Goal: Information Seeking & Learning: Find specific fact

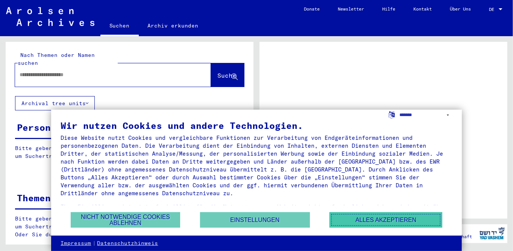
click at [363, 219] on button "Alles akzeptieren" at bounding box center [386, 219] width 113 height 15
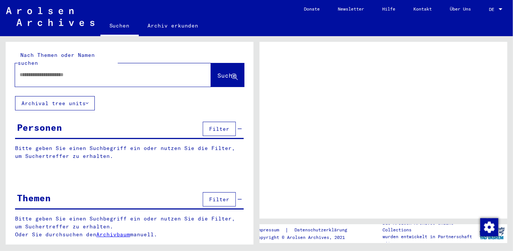
click at [75, 71] on input "text" at bounding box center [106, 75] width 173 height 8
type input "******"
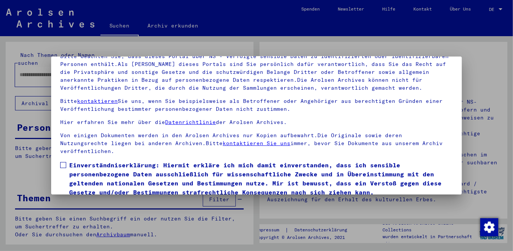
scroll to position [62, 0]
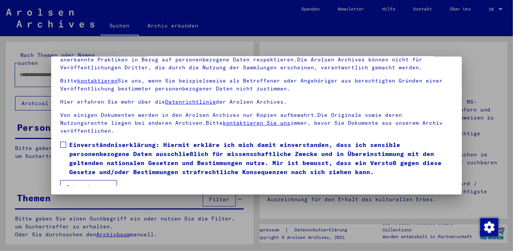
click at [67, 140] on label "Einverständniserklärung: Hiermit erkläre ich mich damit einverstanden, dass ich…" at bounding box center [256, 158] width 393 height 36
click at [96, 180] on button "Ich stimme zu" at bounding box center [88, 187] width 57 height 14
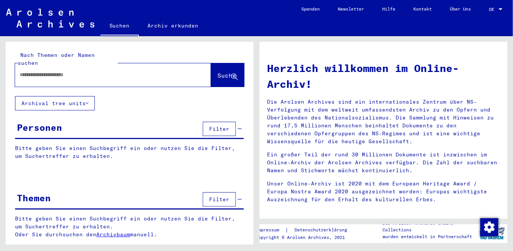
click at [92, 71] on input "text" at bounding box center [104, 75] width 169 height 8
type input "*******"
click at [226, 72] on span "Suche" at bounding box center [227, 76] width 19 height 8
click at [218, 72] on span "Suche" at bounding box center [227, 76] width 19 height 8
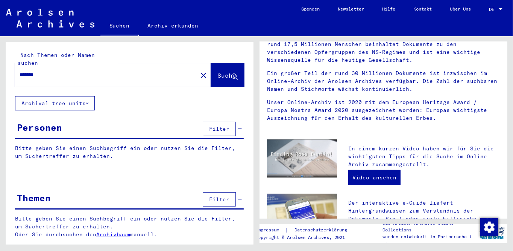
scroll to position [100, 0]
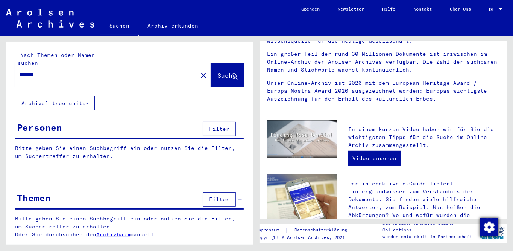
click at [485, 231] on img "Zustimmung ändern" at bounding box center [490, 227] width 18 height 18
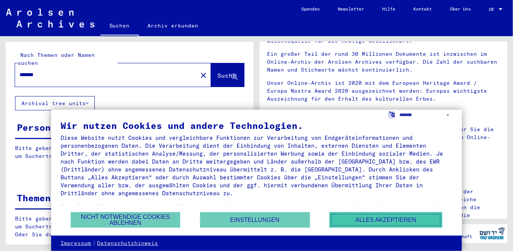
click at [381, 219] on button "Alles akzeptieren" at bounding box center [386, 219] width 113 height 15
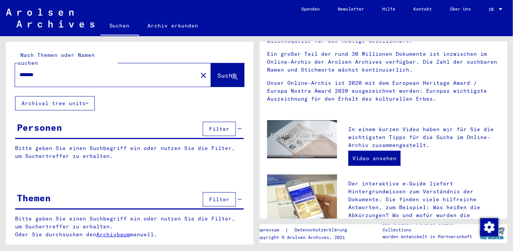
click at [219, 72] on span "Suche" at bounding box center [227, 76] width 19 height 8
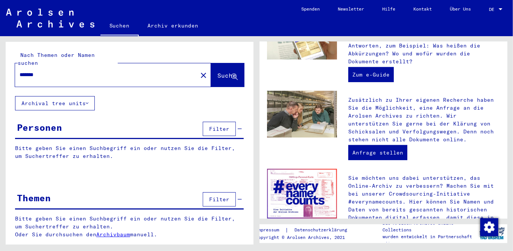
scroll to position [333, 0]
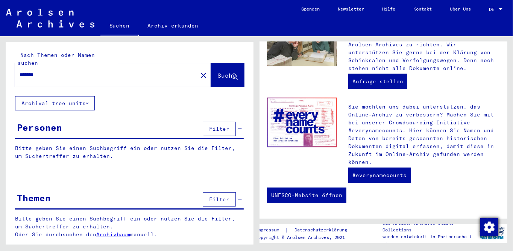
click at [490, 225] on img "Zustimmung ändern" at bounding box center [490, 227] width 18 height 18
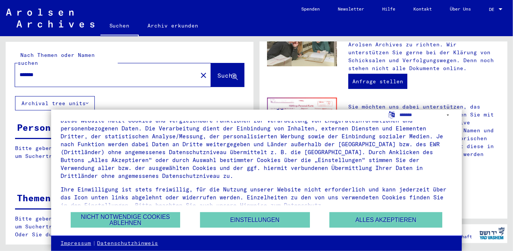
scroll to position [26, 0]
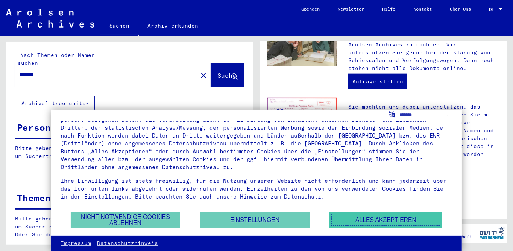
click at [385, 219] on button "Alles akzeptieren" at bounding box center [386, 219] width 113 height 15
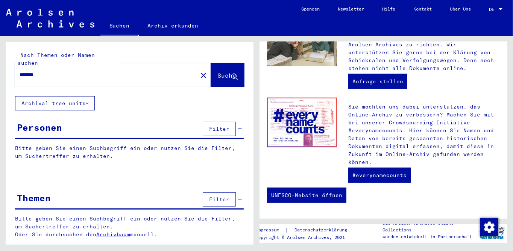
click at [221, 125] on span "Filter" at bounding box center [219, 128] width 20 height 7
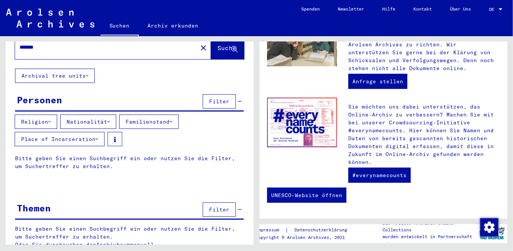
scroll to position [0, 0]
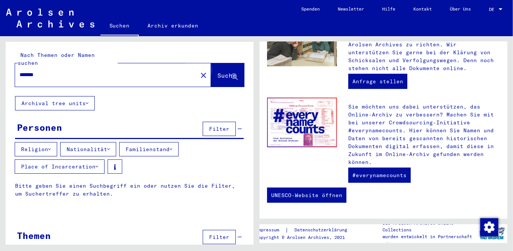
click at [220, 72] on span "Suche" at bounding box center [227, 76] width 19 height 8
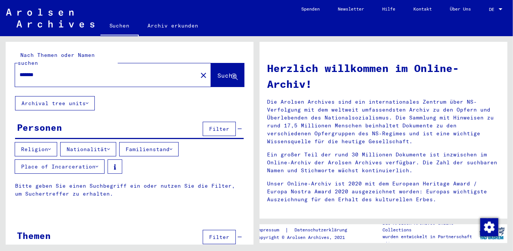
click at [90, 96] on button "Archival tree units" at bounding box center [55, 103] width 80 height 14
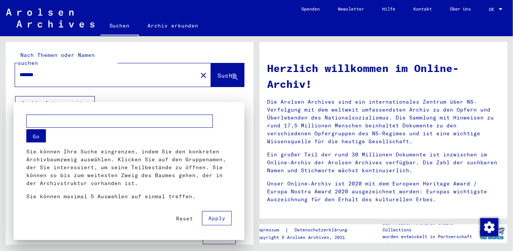
click at [113, 124] on input "text" at bounding box center [119, 120] width 187 height 13
click at [215, 94] on div at bounding box center [256, 125] width 513 height 251
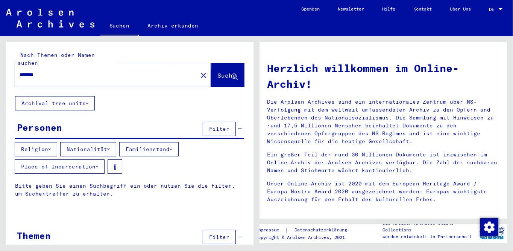
click at [218, 72] on span "Suche" at bounding box center [227, 76] width 19 height 8
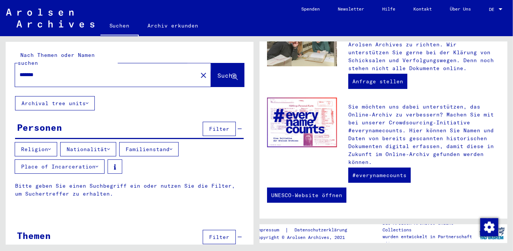
click at [221, 72] on span "Suche" at bounding box center [227, 76] width 19 height 8
click at [88, 100] on icon at bounding box center [87, 102] width 3 height 5
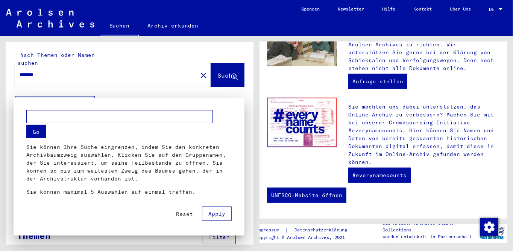
click at [169, 91] on div at bounding box center [256, 125] width 513 height 251
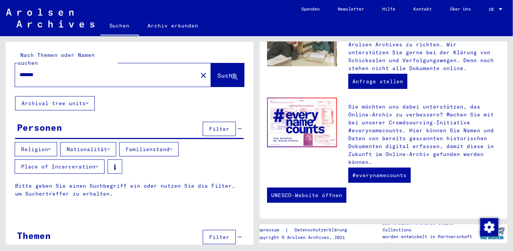
click at [110, 146] on icon at bounding box center [108, 148] width 3 height 5
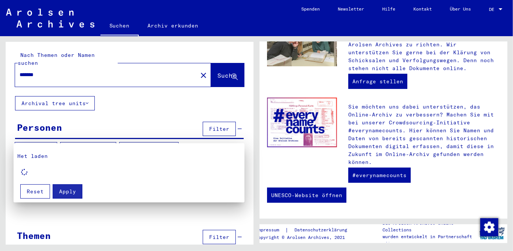
click at [178, 141] on div at bounding box center [256, 125] width 513 height 251
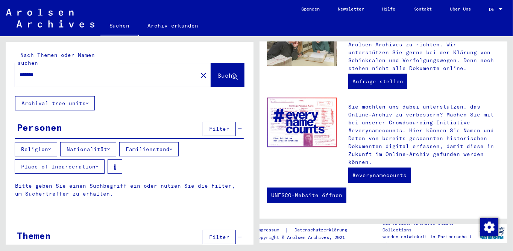
click at [179, 142] on button "Familienstand" at bounding box center [148, 149] width 59 height 14
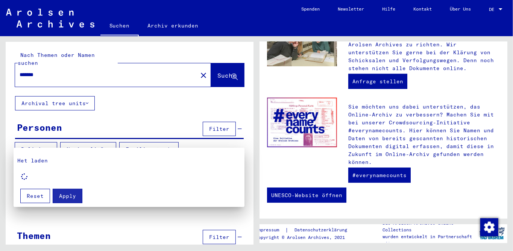
click at [126, 27] on div at bounding box center [256, 125] width 513 height 251
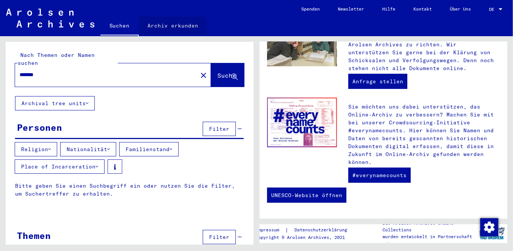
click at [166, 26] on link "Archiv erkunden" at bounding box center [173, 26] width 69 height 18
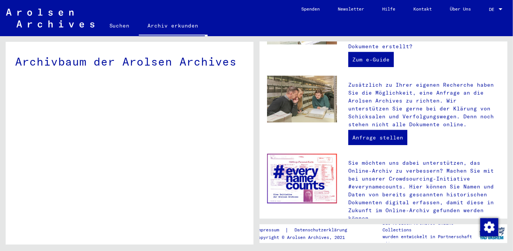
scroll to position [333, 0]
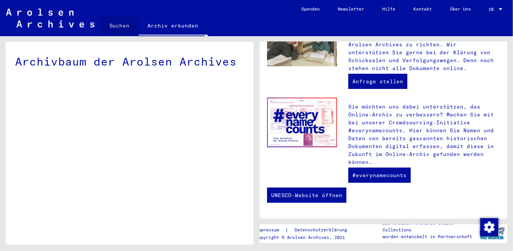
click at [119, 25] on link "Suchen" at bounding box center [119, 26] width 38 height 18
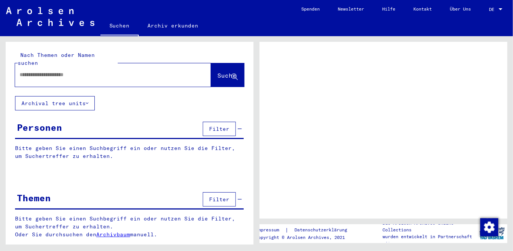
click at [113, 71] on div at bounding box center [104, 74] width 178 height 17
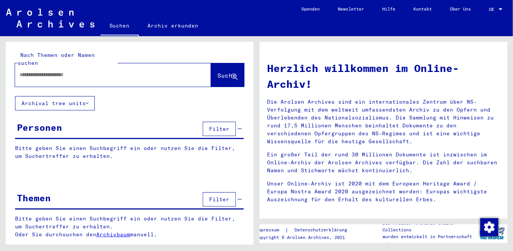
click at [94, 71] on input "text" at bounding box center [104, 75] width 169 height 8
type input "******"
click at [494, 229] on img "Zustimmung ändern" at bounding box center [490, 227] width 18 height 18
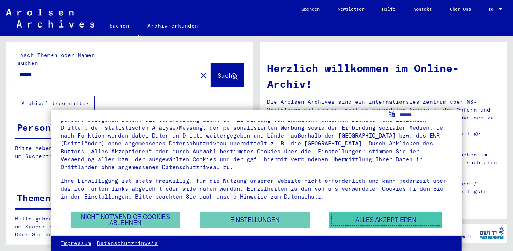
click at [383, 215] on button "Alles akzeptieren" at bounding box center [386, 219] width 113 height 15
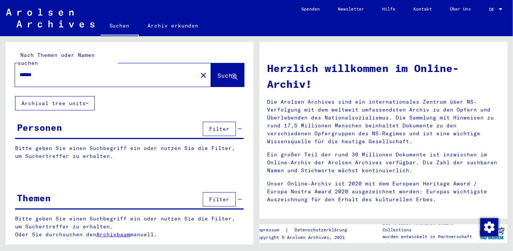
click at [103, 231] on link "Archivbaum" at bounding box center [113, 234] width 34 height 7
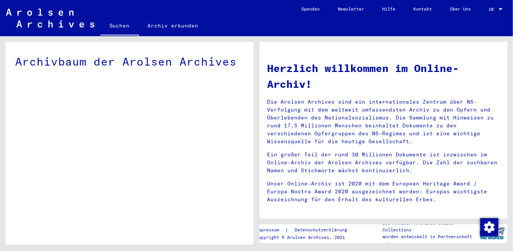
click at [34, 11] on img at bounding box center [50, 18] width 88 height 19
